Goal: Task Accomplishment & Management: Manage account settings

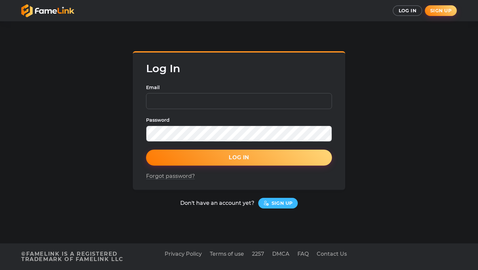
drag, startPoint x: 0, startPoint y: 0, endPoint x: 98, endPoint y: 121, distance: 155.8
click at [98, 120] on div "Log In Email Password Log In Forgot password? Don't have an account yet? Sign up" at bounding box center [239, 129] width 446 height 157
click at [281, 95] on input "Email" at bounding box center [239, 101] width 186 height 16
type input "[EMAIL_ADDRESS][DOMAIN_NAME]"
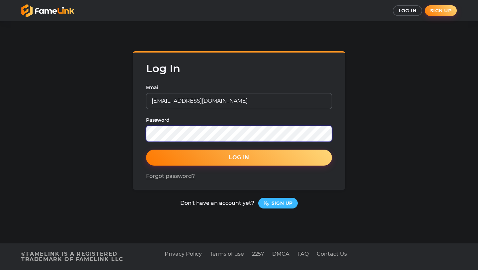
click at [146, 149] on button "Log In" at bounding box center [239, 157] width 186 height 16
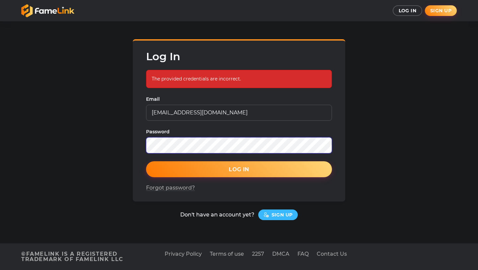
click at [146, 161] on button "Log In" at bounding box center [239, 169] width 186 height 16
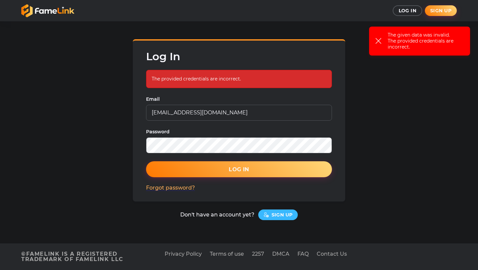
click at [172, 190] on link "Forgot password?" at bounding box center [170, 188] width 49 height 6
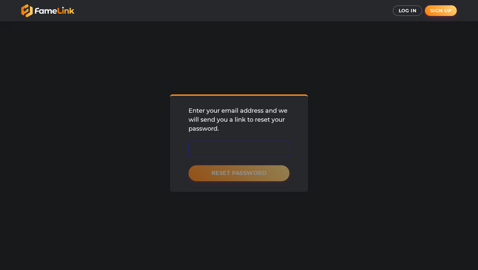
click at [205, 147] on input "email" at bounding box center [239, 149] width 101 height 16
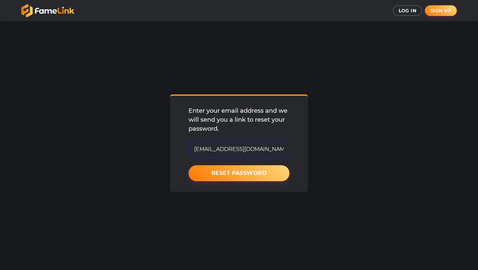
type input "[EMAIL_ADDRESS][DOMAIN_NAME]"
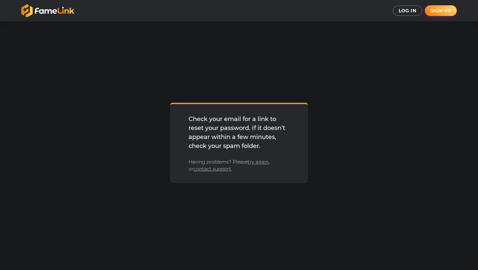
click at [326, 47] on div "Check your email for a link to reset your password. If it doesn’t appear within…" at bounding box center [239, 143] width 457 height 222
